Goal: Task Accomplishment & Management: Manage account settings

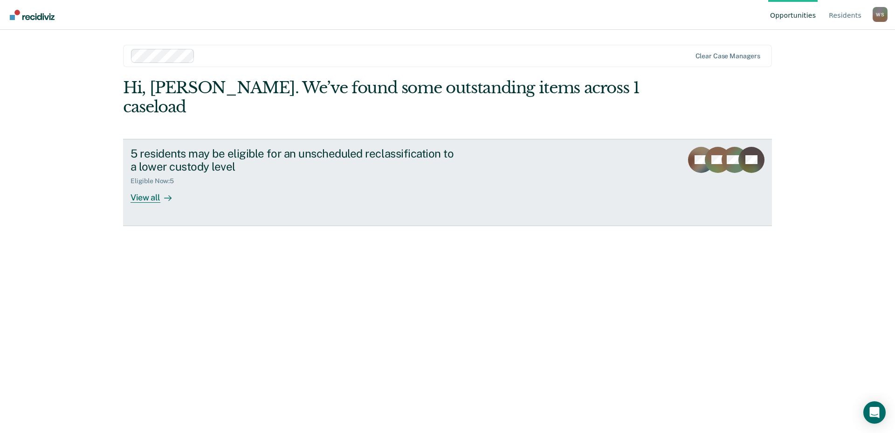
click at [201, 154] on div "5 residents may be eligible for an unscheduled reclassification to a lower cust…" at bounding box center [293, 160] width 327 height 27
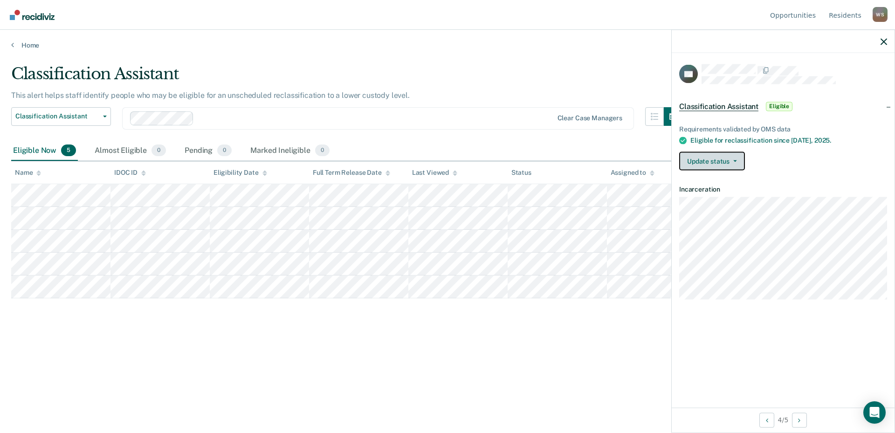
click at [730, 163] on button "Update status" at bounding box center [712, 161] width 66 height 19
click at [721, 183] on button "[PERSON_NAME]" at bounding box center [724, 183] width 90 height 15
